Goal: Navigation & Orientation: Find specific page/section

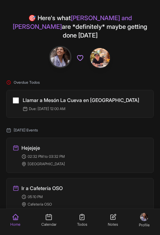
click at [47, 220] on icon at bounding box center [48, 216] width 7 height 7
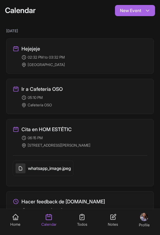
click at [86, 218] on link "Todos" at bounding box center [82, 220] width 10 height 14
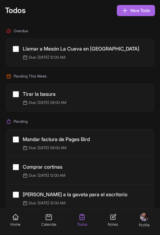
click at [106, 218] on nav "Home Calendar Todos Notes Profile" at bounding box center [80, 222] width 160 height 26
click at [115, 218] on icon at bounding box center [112, 216] width 5 height 5
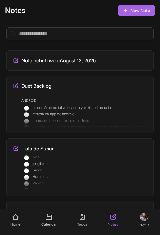
click at [79, 220] on icon at bounding box center [81, 216] width 7 height 7
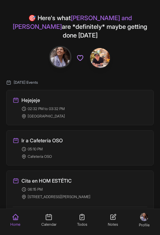
drag, startPoint x: 0, startPoint y: 0, endPoint x: 133, endPoint y: 41, distance: 138.9
click at [133, 41] on div "🎯 Here's what [PERSON_NAME] and [PERSON_NAME] are *definitely* maybe getting do…" at bounding box center [80, 41] width 160 height 75
drag, startPoint x: 81, startPoint y: 217, endPoint x: 138, endPoint y: 176, distance: 70.6
click at [82, 217] on icon at bounding box center [82, 217] width 4 height 6
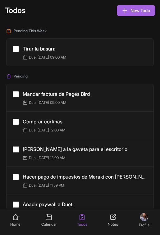
click at [45, 217] on icon at bounding box center [48, 216] width 7 height 7
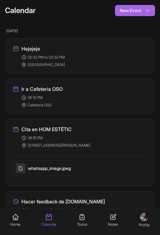
click at [17, 219] on icon at bounding box center [16, 217] width 6 height 6
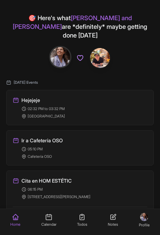
click at [47, 219] on icon at bounding box center [48, 216] width 7 height 7
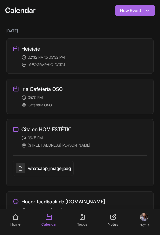
click at [81, 221] on link "Todos" at bounding box center [82, 220] width 10 height 14
